Goal: Find specific page/section: Find specific page/section

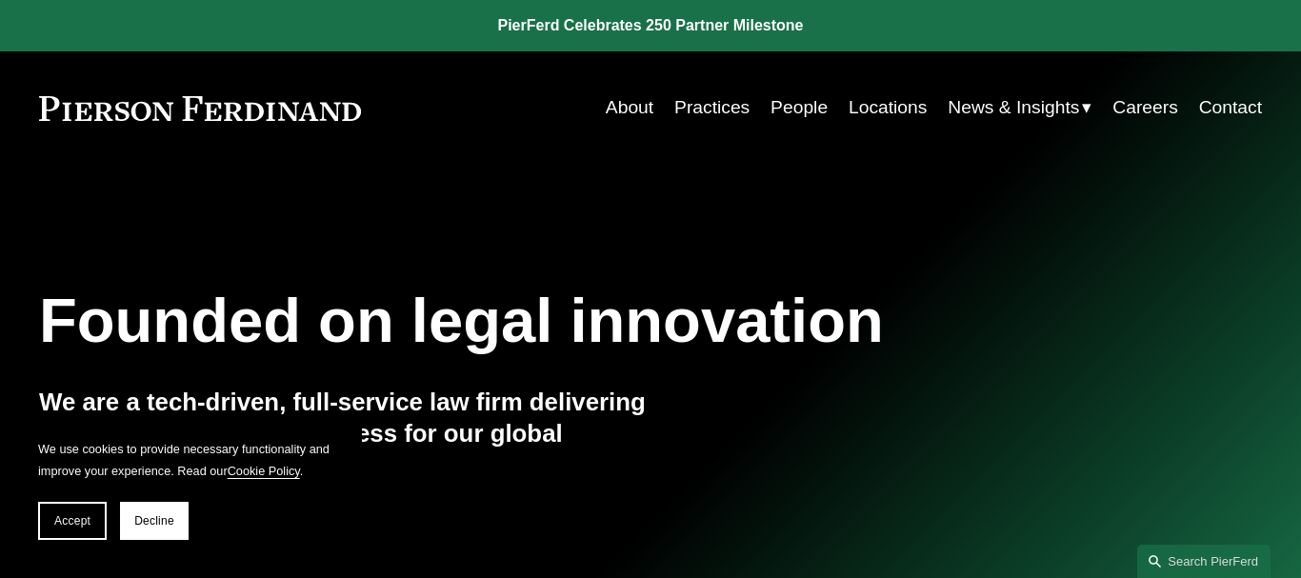
click at [810, 113] on link "People" at bounding box center [798, 108] width 57 height 37
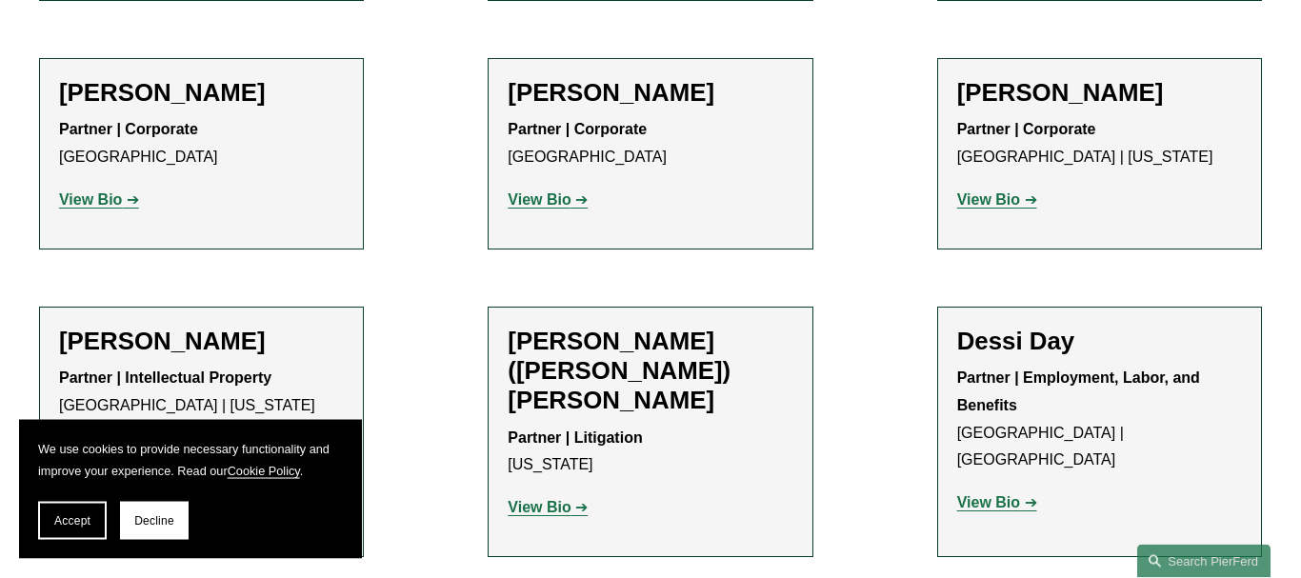
scroll to position [5579, 0]
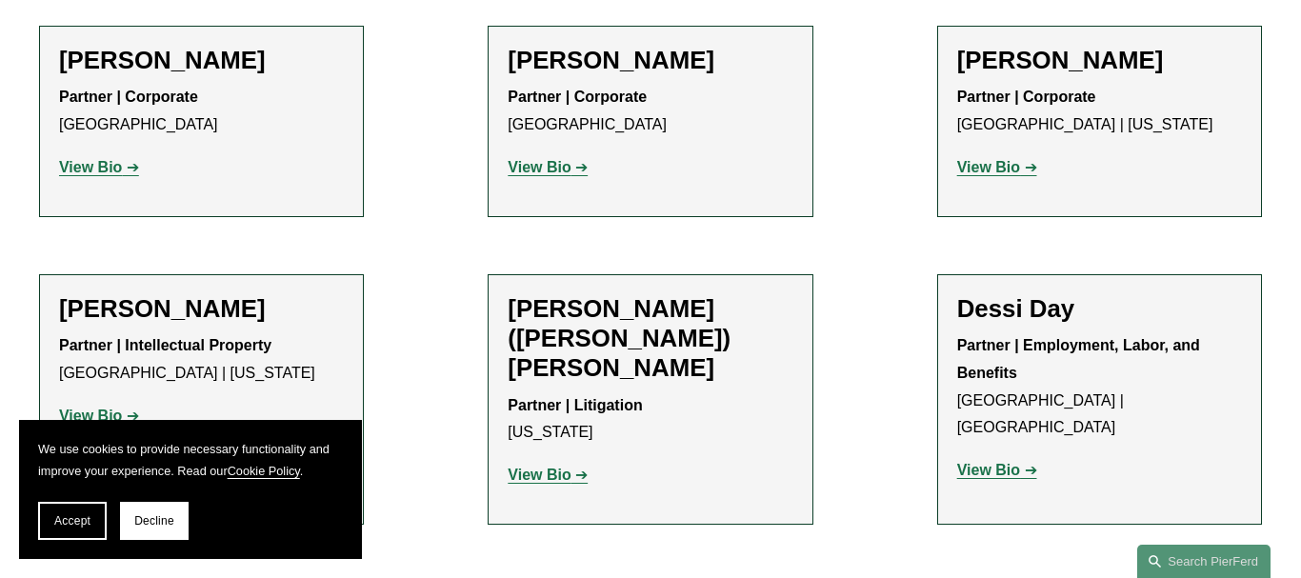
click at [1003, 457] on p "View Bio" at bounding box center [1099, 471] width 285 height 28
click at [1003, 462] on strong "View Bio" at bounding box center [988, 470] width 63 height 16
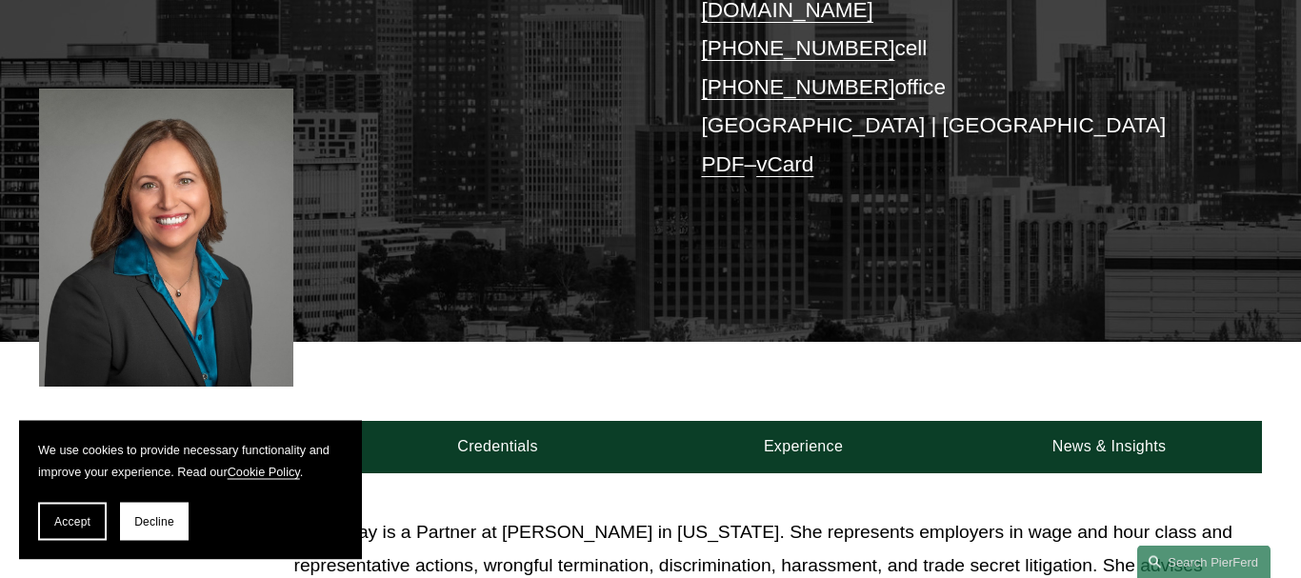
scroll to position [486, 0]
